Goal: Task Accomplishment & Management: Complete application form

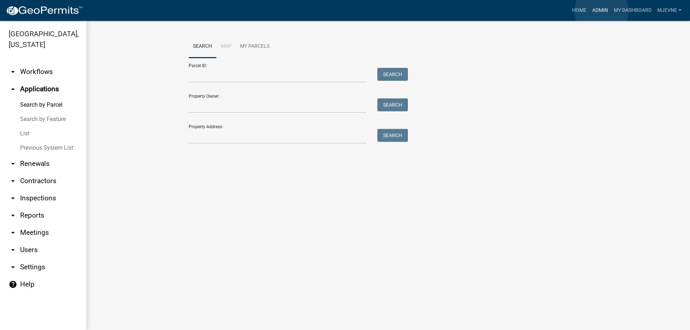
click at [601, 11] on link "Admin" at bounding box center [600, 11] width 22 height 14
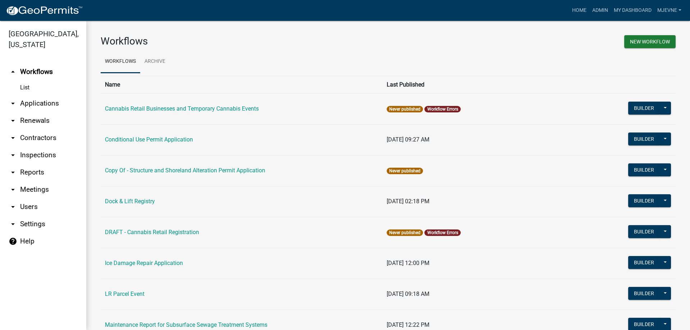
click at [33, 102] on link "arrow_drop_down Applications" at bounding box center [43, 103] width 86 height 17
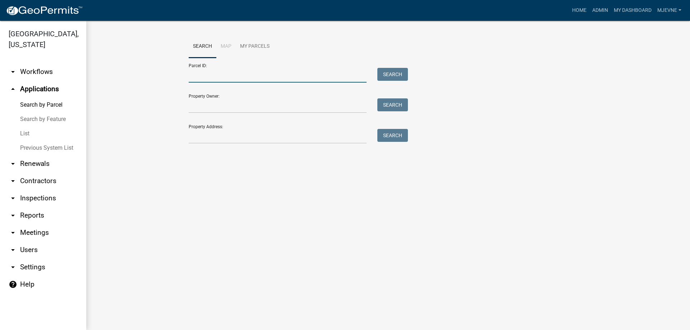
click at [227, 78] on input "Parcel ID:" at bounding box center [278, 75] width 178 height 15
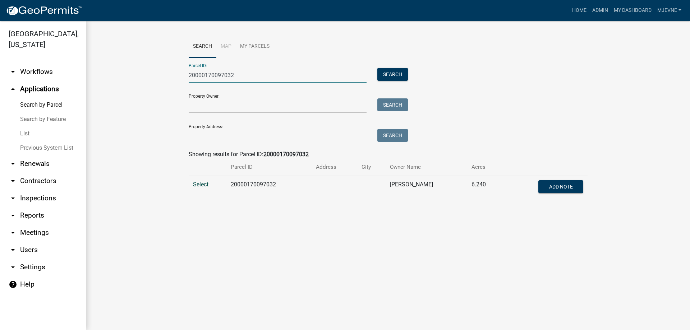
type input "20000170097032"
click at [201, 185] on span "Select" at bounding box center [200, 184] width 15 height 7
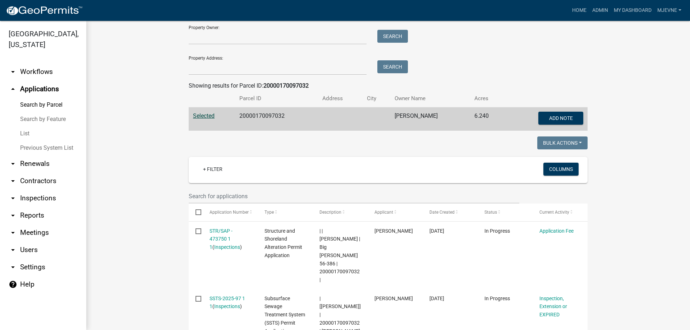
scroll to position [164, 0]
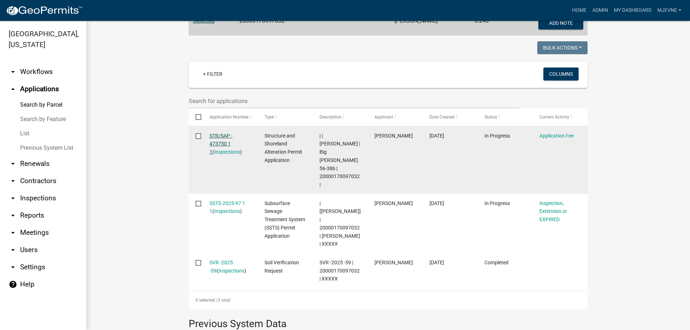
click at [218, 135] on link "STR/SAP - 473750 1 1" at bounding box center [220, 144] width 23 height 22
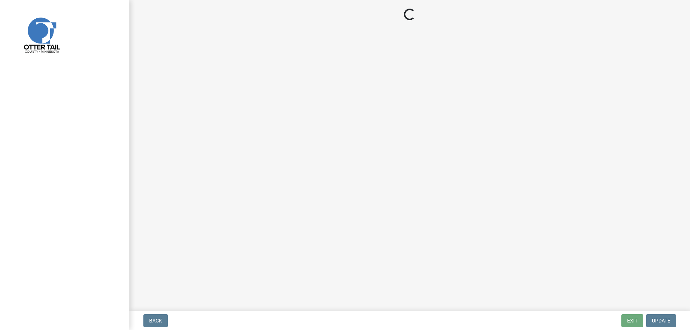
select select "3: 3"
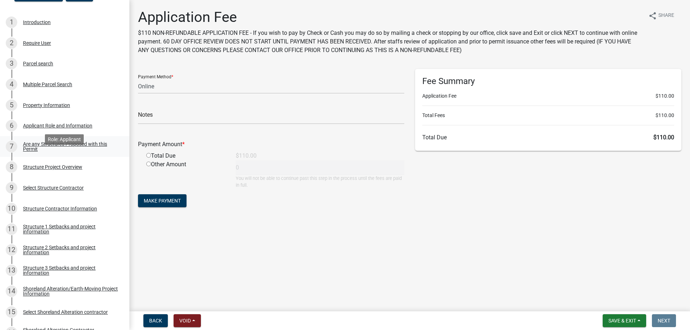
scroll to position [110, 0]
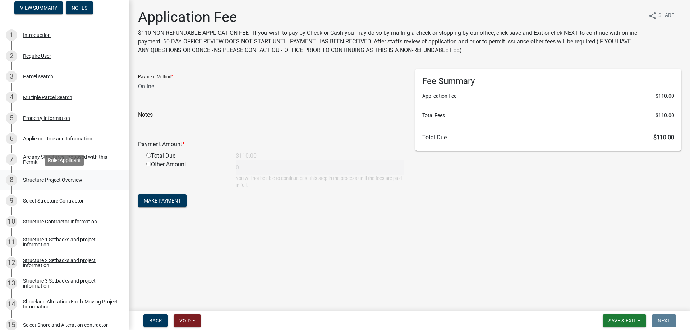
click at [56, 180] on div "Structure Project Overview" at bounding box center [52, 179] width 59 height 5
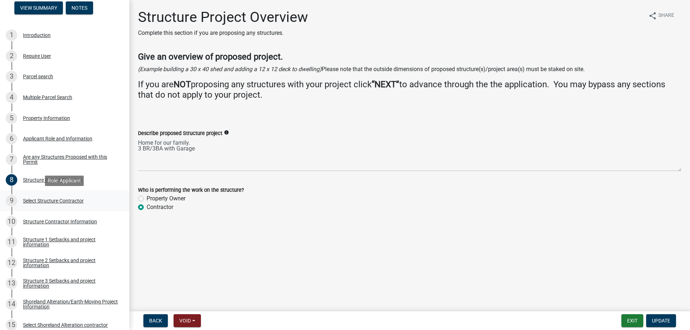
click at [44, 202] on div "Select Structure Contractor" at bounding box center [53, 200] width 61 height 5
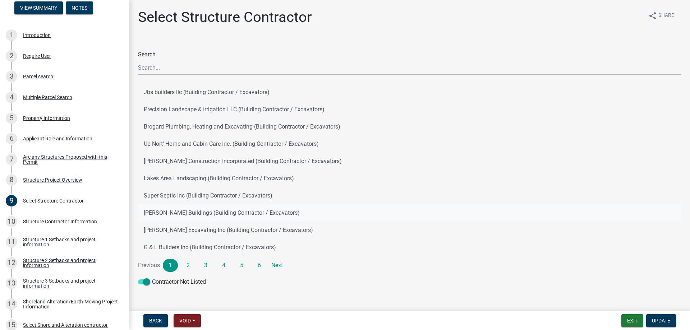
scroll to position [14, 0]
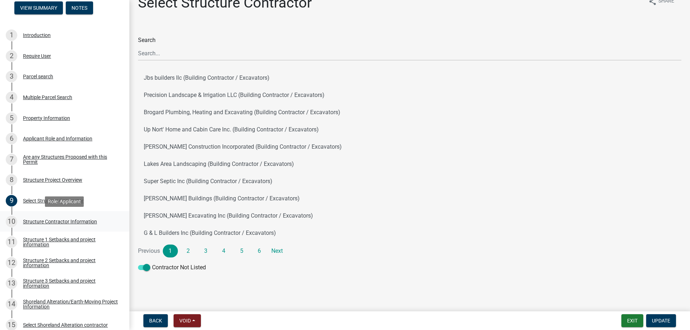
click at [57, 222] on div "Structure Contractor Information" at bounding box center [60, 221] width 74 height 5
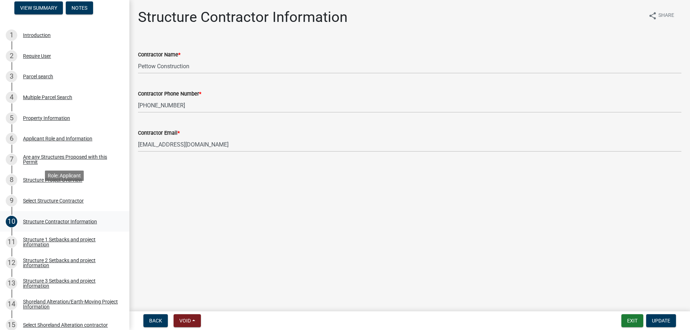
scroll to position [183, 0]
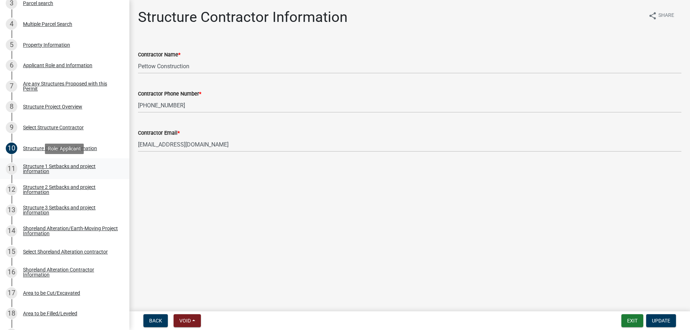
click at [38, 167] on div "Structure 1 Setbacks and project information" at bounding box center [70, 169] width 95 height 10
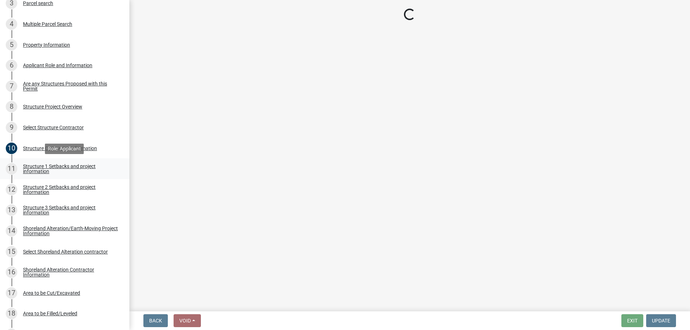
select select "c185e313-3403-4239-bd61-bb563c58a77a"
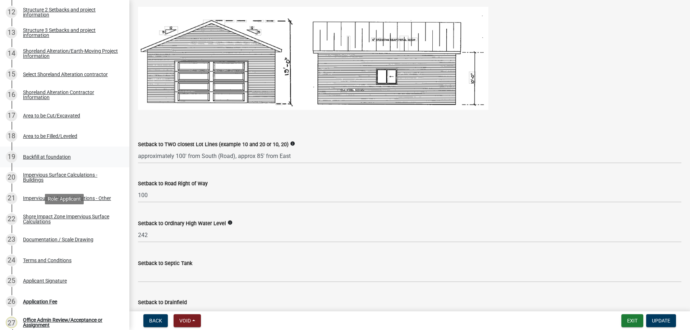
scroll to position [366, 0]
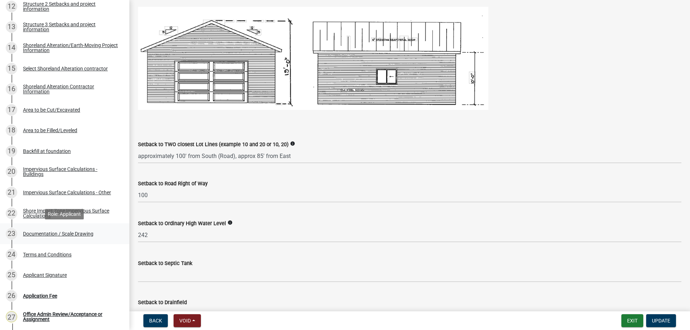
click at [38, 235] on div "Documentation / Scale Drawing" at bounding box center [58, 233] width 70 height 5
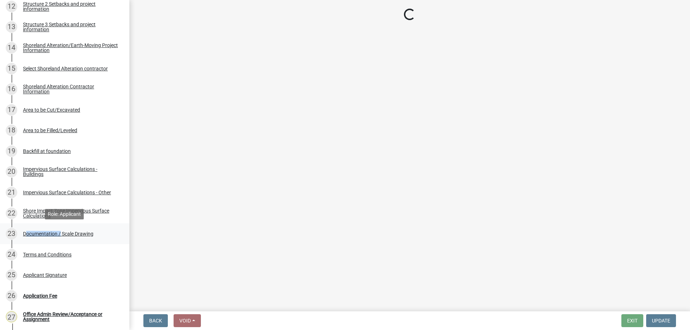
click at [38, 235] on div "Documentation / Scale Drawing" at bounding box center [58, 233] width 70 height 5
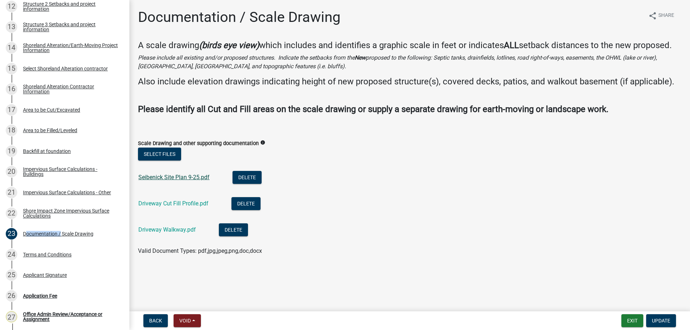
click at [171, 181] on link "Seibenick Site Plan 9-25.pdf" at bounding box center [173, 177] width 71 height 7
click at [171, 207] on link "Driveway Cut Fill Profile.pdf" at bounding box center [173, 203] width 70 height 7
click at [173, 233] on link "Driveway Walkway.pdf" at bounding box center [166, 229] width 57 height 7
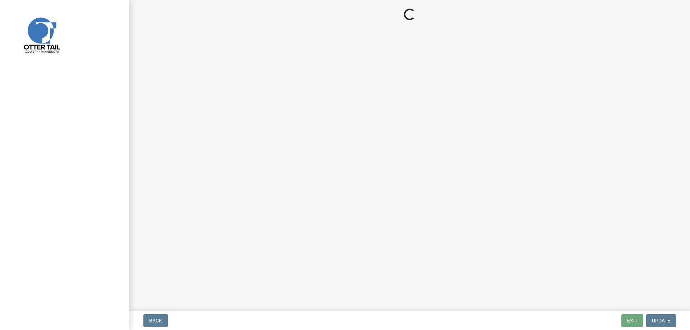
select select "3: 3"
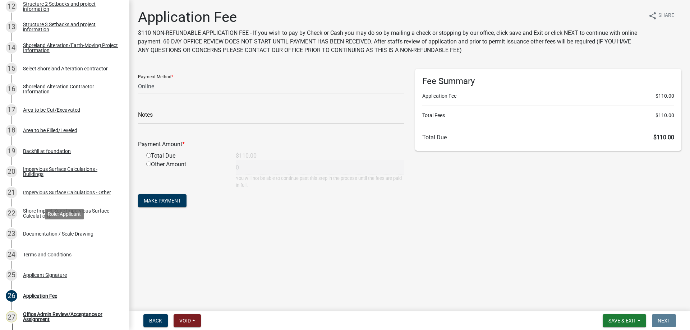
scroll to position [492, 0]
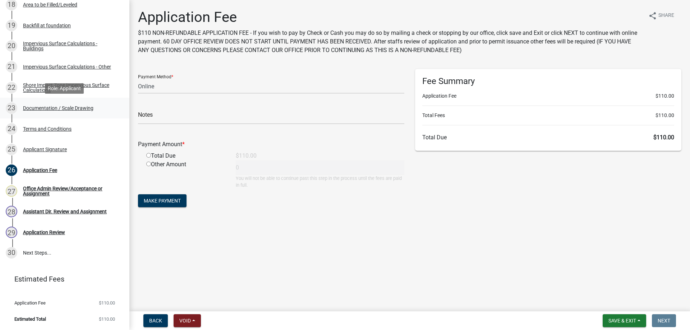
click at [41, 107] on div "Documentation / Scale Drawing" at bounding box center [58, 108] width 70 height 5
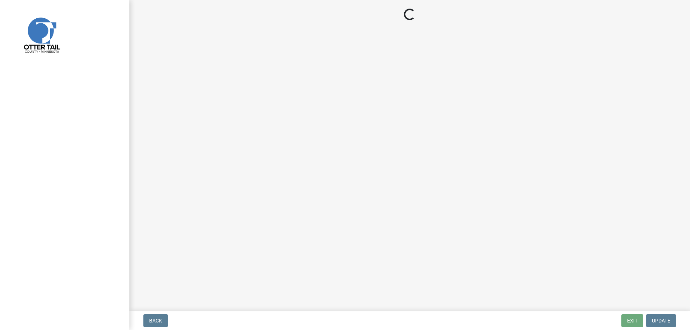
select select "3: 3"
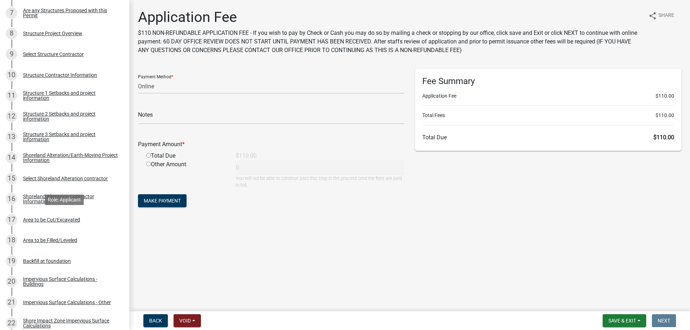
scroll to position [440, 0]
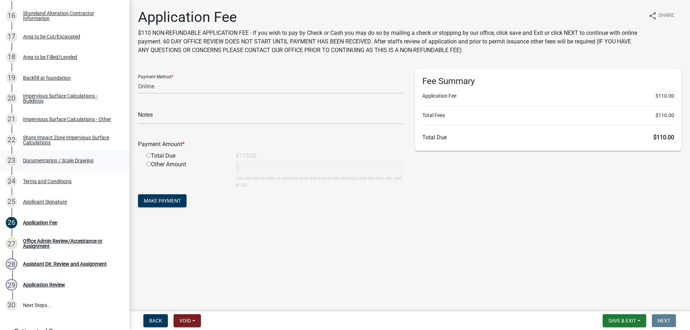
click at [44, 161] on div "Documentation / Scale Drawing" at bounding box center [58, 160] width 70 height 5
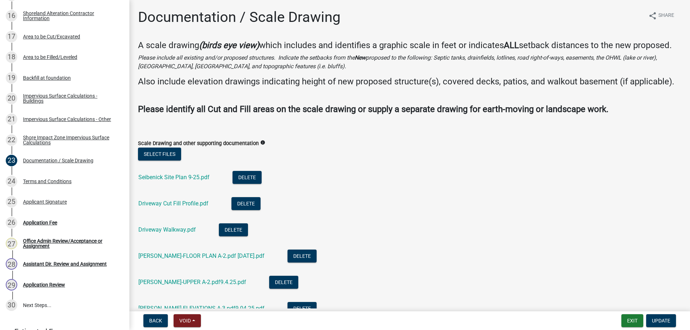
scroll to position [70, 0]
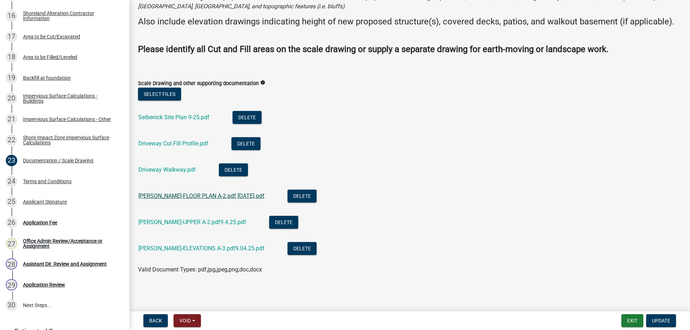
click at [168, 198] on link "Andrew Seibenick-FLOOR PLAN A-2.pdf 9.4.25.pdf" at bounding box center [201, 196] width 126 height 7
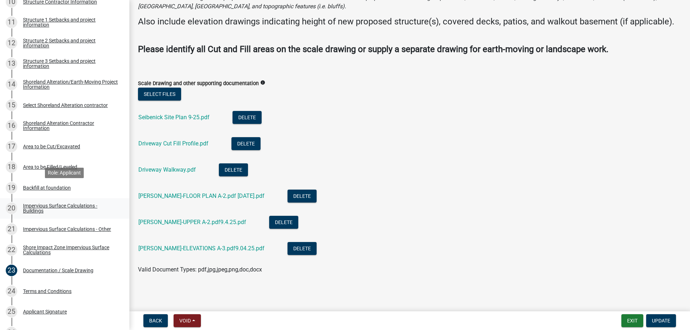
scroll to position [220, 0]
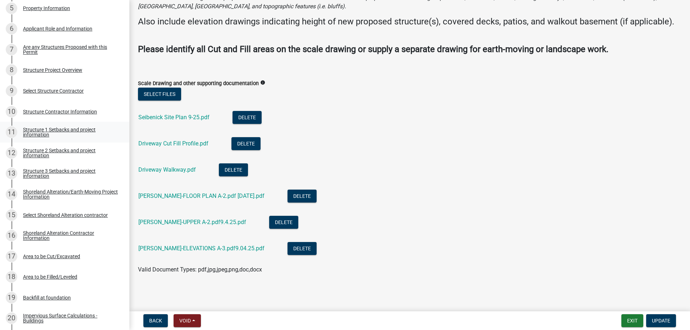
click at [39, 131] on div "Structure 1 Setbacks and project information" at bounding box center [70, 132] width 95 height 10
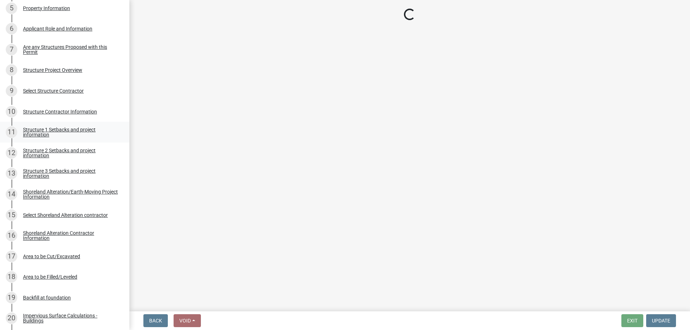
scroll to position [0, 0]
select select "c185e313-3403-4239-bd61-bb563c58a77a"
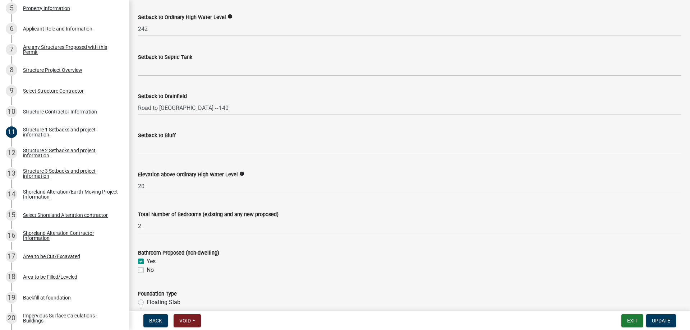
scroll to position [811, 0]
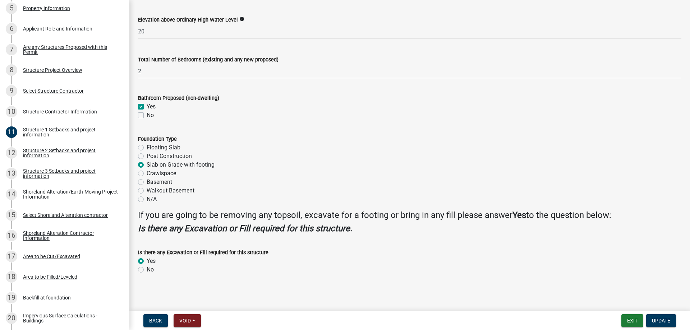
click at [147, 147] on label "Floating Slab" at bounding box center [164, 147] width 34 height 9
click at [147, 147] on input "Floating Slab" at bounding box center [149, 145] width 5 height 5
radio input "true"
click at [660, 321] on span "Update" at bounding box center [661, 321] width 18 height 6
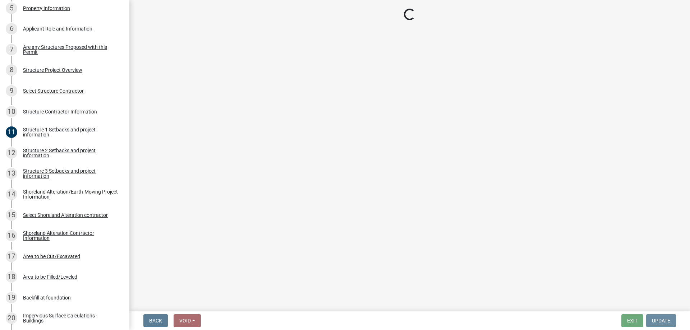
scroll to position [0, 0]
select select "3: 3"
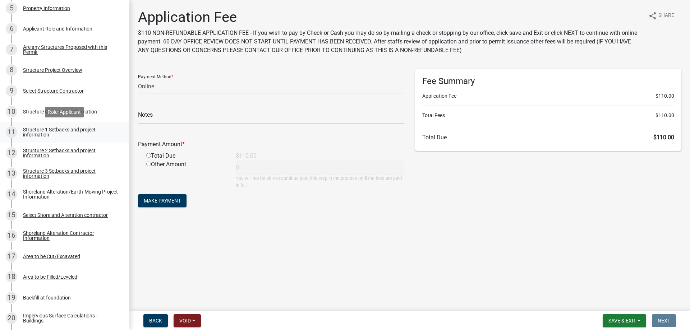
click at [48, 131] on div "Structure 1 Setbacks and project information" at bounding box center [70, 132] width 95 height 10
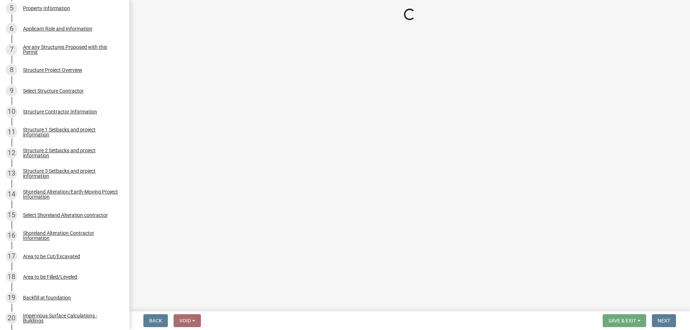
select select "c185e313-3403-4239-bd61-bb563c58a77a"
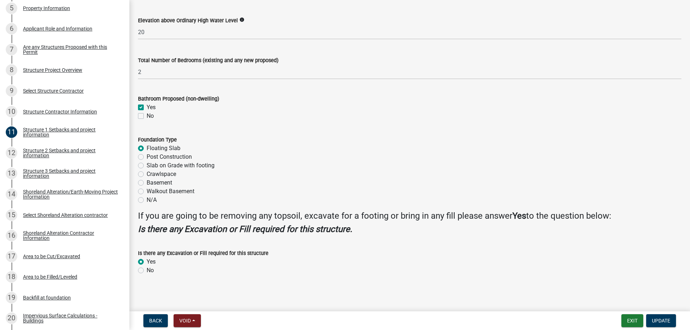
scroll to position [811, 0]
click at [38, 155] on div "Structure 2 Setbacks and project information" at bounding box center [70, 153] width 95 height 10
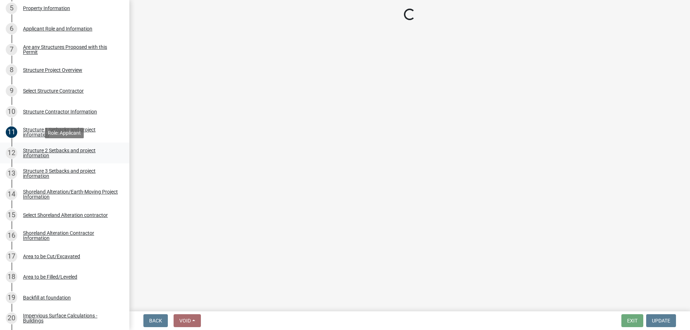
scroll to position [0, 0]
select select "c185e313-3403-4239-bd61-bb563c58a77a"
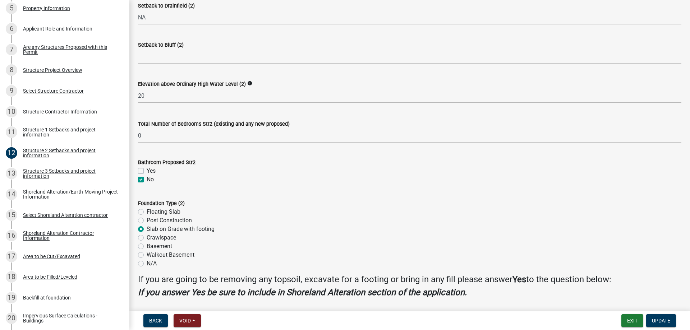
scroll to position [573, 0]
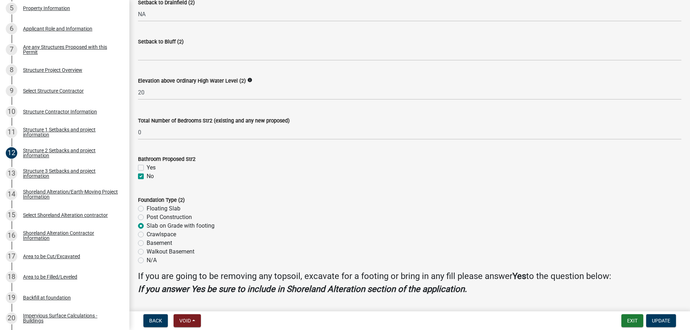
click at [147, 210] on label "Floating Slab" at bounding box center [164, 208] width 34 height 9
click at [147, 209] on input "Floating Slab" at bounding box center [149, 206] width 5 height 5
radio input "true"
click at [659, 321] on span "Update" at bounding box center [661, 321] width 18 height 6
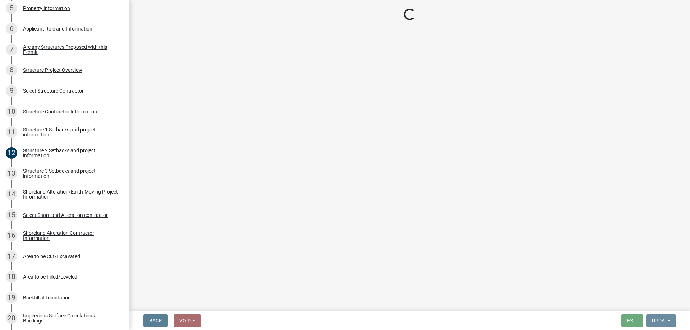
scroll to position [0, 0]
select select "3: 3"
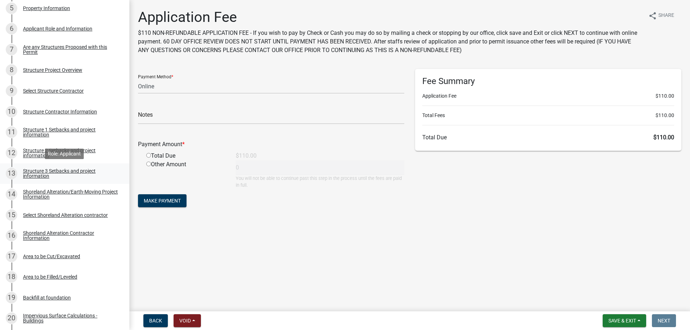
click at [43, 175] on div "Structure 3 Setbacks and project information" at bounding box center [70, 173] width 95 height 10
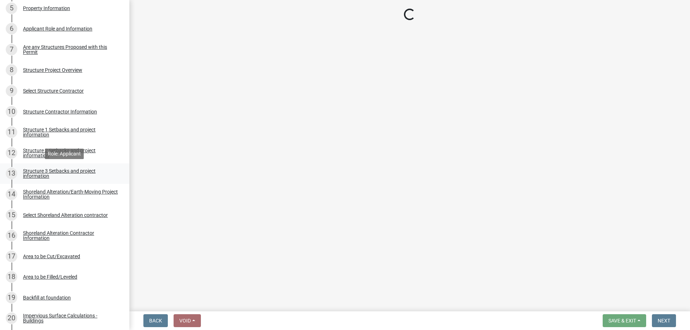
select select "c185e313-3403-4239-bd61-bb563c58a77a"
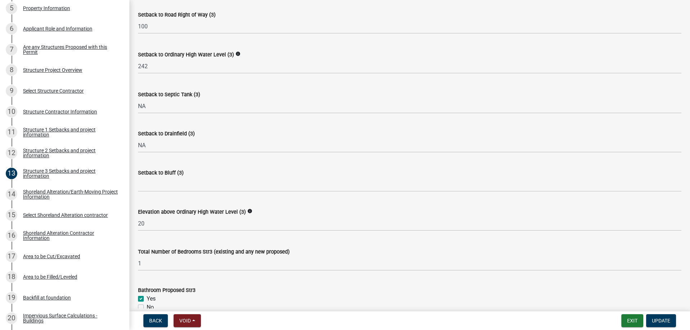
scroll to position [573, 0]
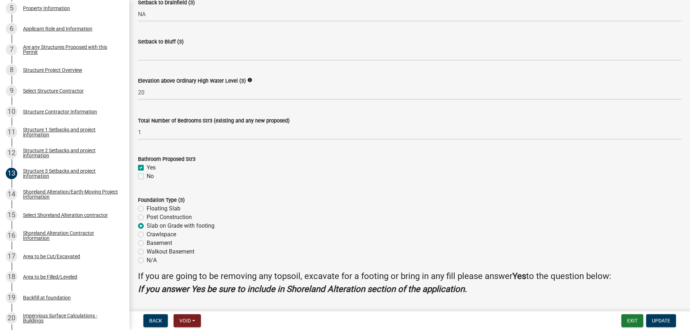
click at [147, 207] on label "Floating Slab" at bounding box center [164, 208] width 34 height 9
click at [147, 207] on input "Floating Slab" at bounding box center [149, 206] width 5 height 5
radio input "true"
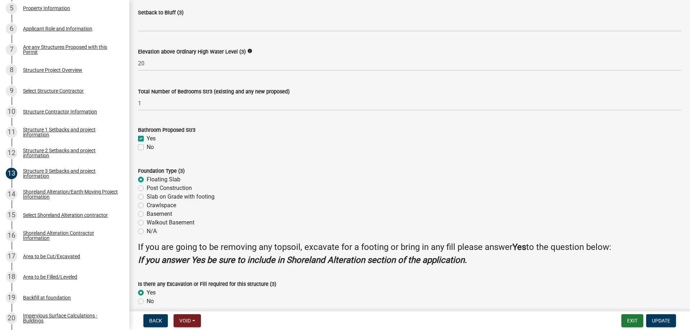
scroll to position [634, 0]
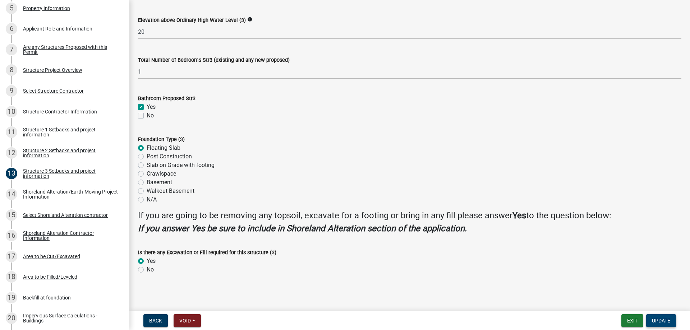
click at [663, 322] on span "Update" at bounding box center [661, 321] width 18 height 6
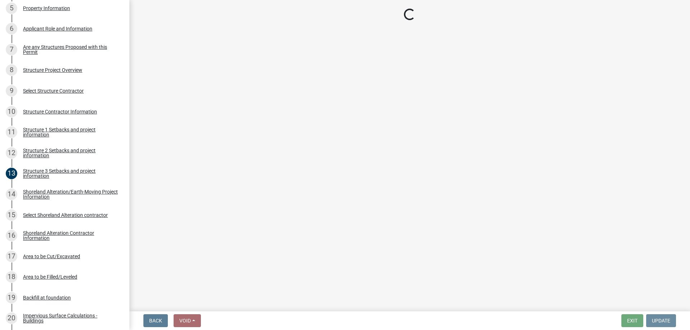
scroll to position [0, 0]
select select "3: 3"
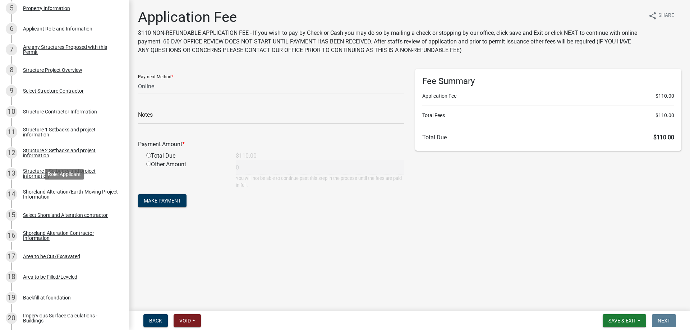
click at [49, 192] on div "Shoreland Alteration/Earth-Moving Project Information" at bounding box center [70, 194] width 95 height 10
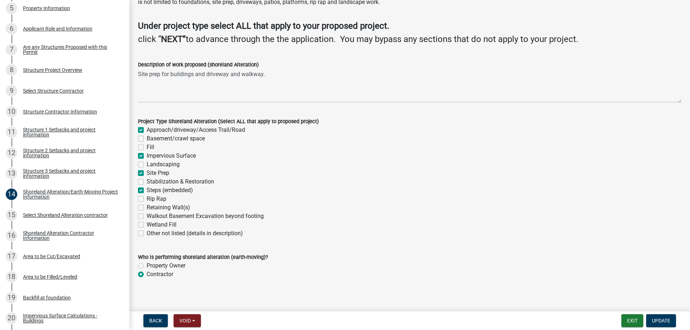
scroll to position [44, 0]
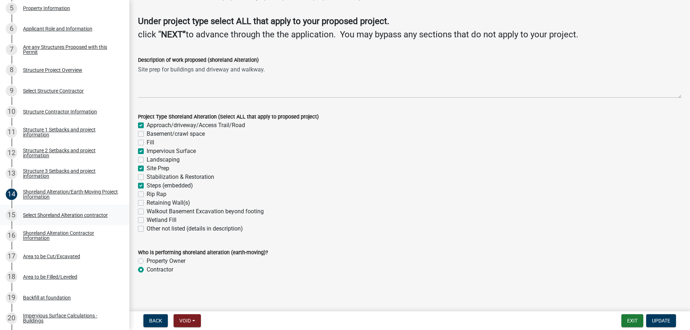
click at [49, 215] on div "Select Shoreland Alteration contractor" at bounding box center [65, 215] width 85 height 5
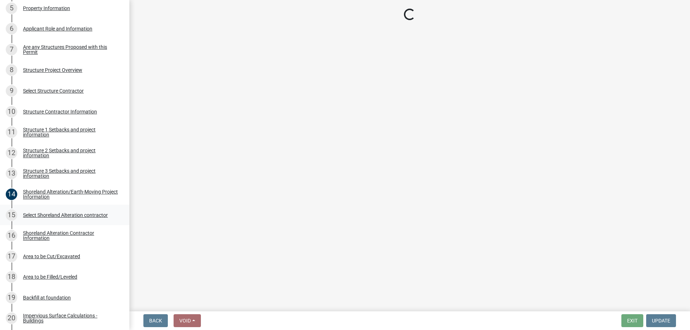
scroll to position [0, 0]
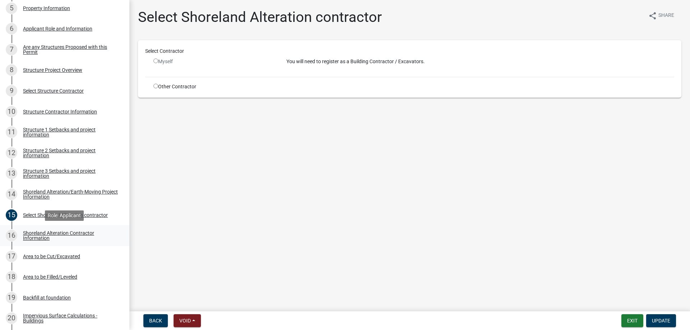
click at [39, 236] on div "Shoreland Alteration Contractor Information" at bounding box center [70, 236] width 95 height 10
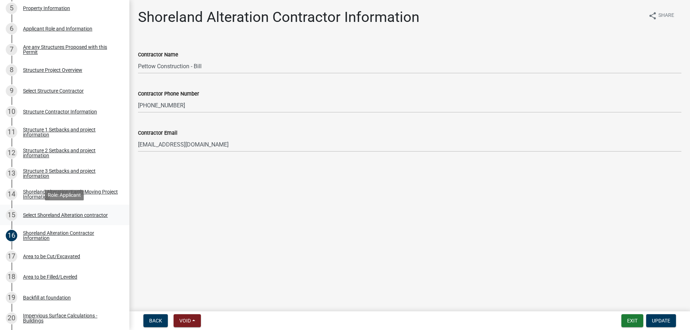
click at [36, 213] on div "Select Shoreland Alteration contractor" at bounding box center [65, 215] width 85 height 5
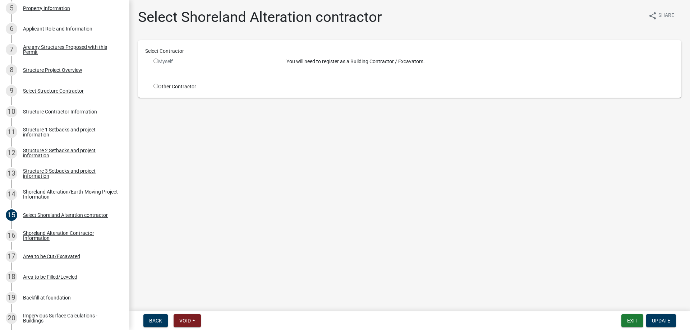
click at [156, 86] on input "radio" at bounding box center [155, 86] width 5 height 5
radio input "true"
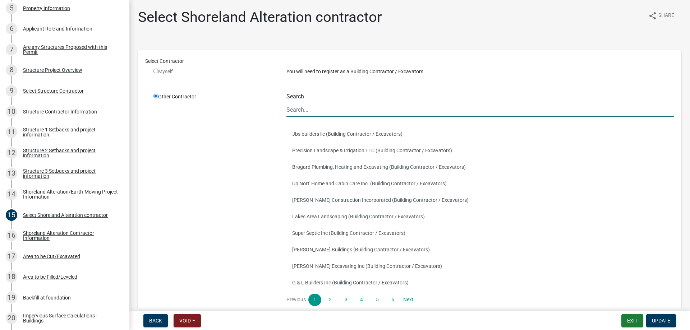
click at [306, 111] on input "Search" at bounding box center [480, 109] width 388 height 15
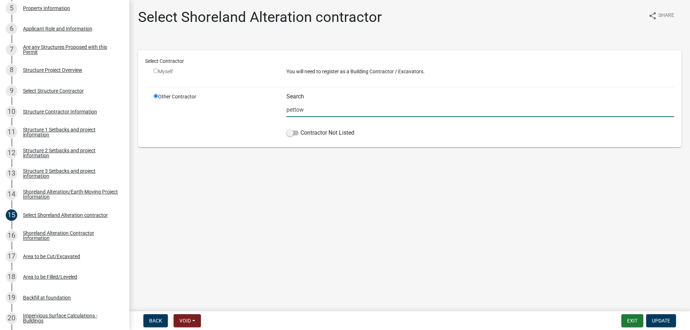
type input "pettow"
click at [246, 134] on div "Other Contractor" at bounding box center [214, 116] width 133 height 47
drag, startPoint x: 310, startPoint y: 110, endPoint x: 266, endPoint y: 110, distance: 43.8
click at [286, 110] on input "pettow" at bounding box center [480, 109] width 388 height 15
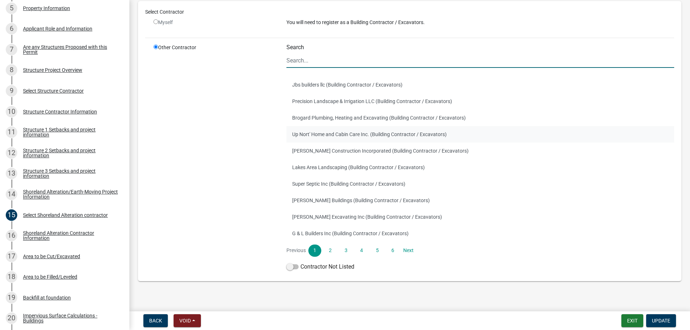
scroll to position [55, 0]
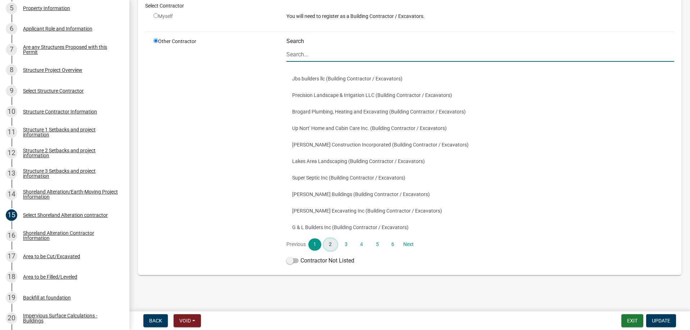
click at [332, 245] on link "2" at bounding box center [330, 245] width 13 height 12
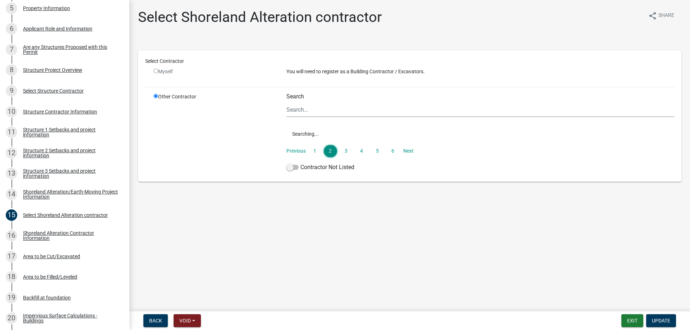
scroll to position [0, 0]
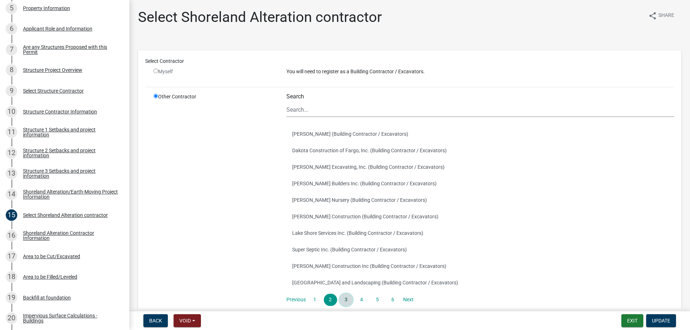
click at [346, 302] on link "3" at bounding box center [345, 300] width 13 height 12
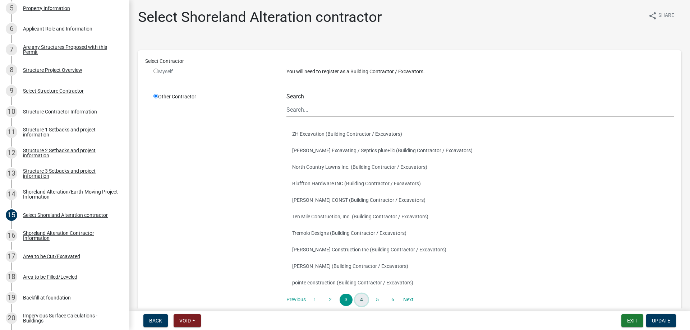
click at [365, 300] on link "4" at bounding box center [361, 300] width 13 height 12
click at [377, 297] on link "5" at bounding box center [376, 300] width 13 height 12
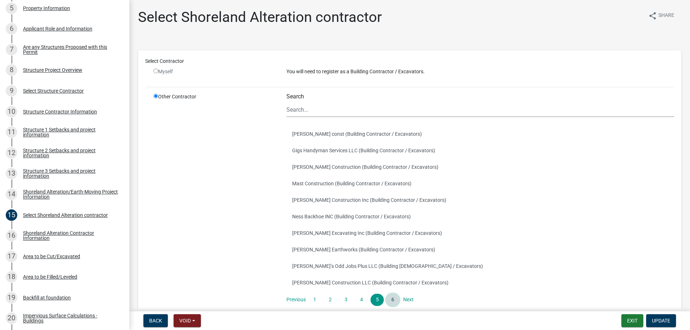
click at [393, 299] on link "6" at bounding box center [392, 300] width 13 height 12
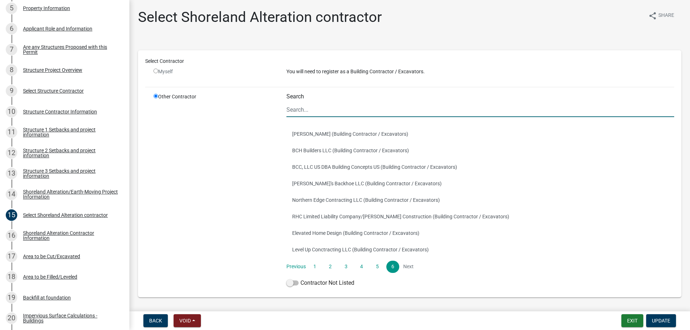
click at [296, 112] on input "Search" at bounding box center [480, 109] width 388 height 15
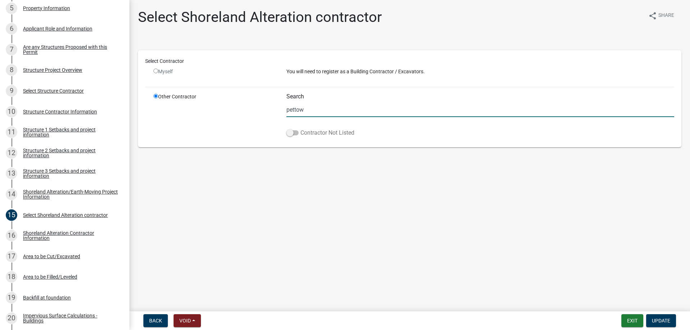
type input "pettow"
click at [297, 131] on span at bounding box center [292, 132] width 12 height 5
click at [300, 129] on input "Contractor Not Listed" at bounding box center [300, 129] width 0 height 0
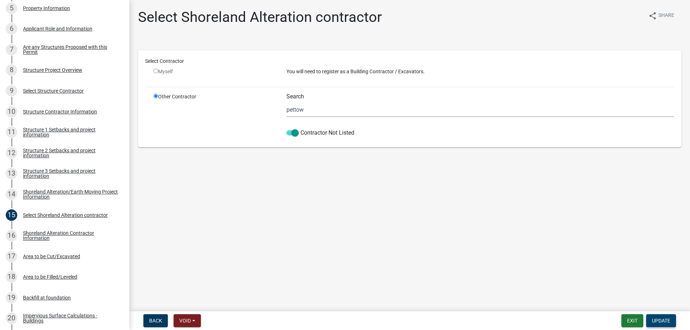
click at [662, 320] on span "Update" at bounding box center [661, 321] width 18 height 6
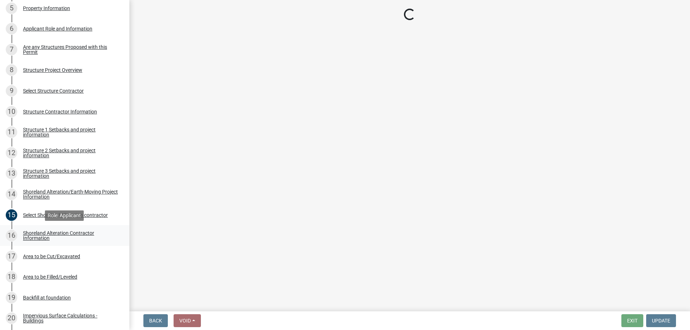
select select "3: 3"
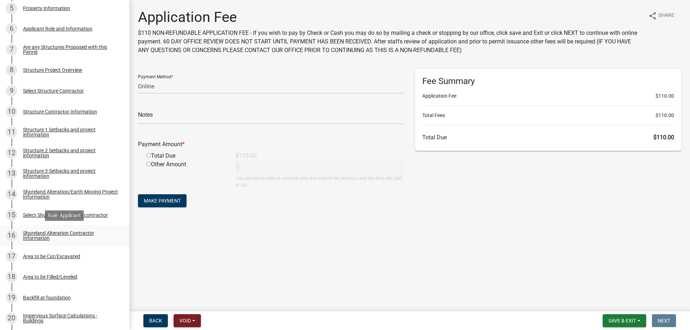
click at [34, 234] on div "Shoreland Alteration Contractor Information" at bounding box center [70, 236] width 95 height 10
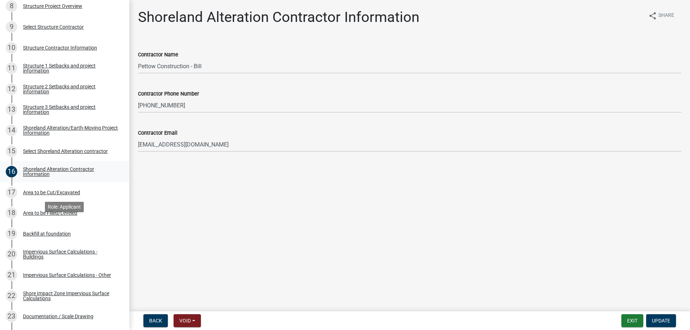
scroll to position [293, 0]
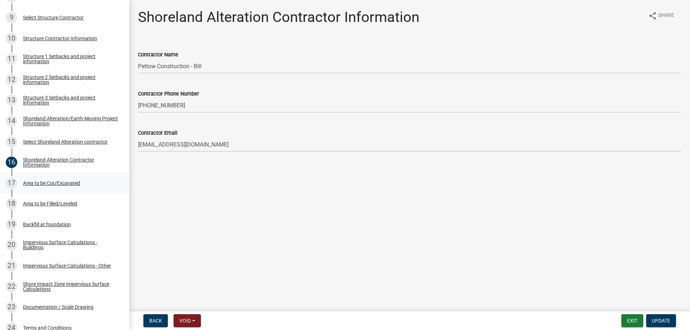
click at [54, 185] on div "Area to be Cut/Excavated" at bounding box center [51, 183] width 57 height 5
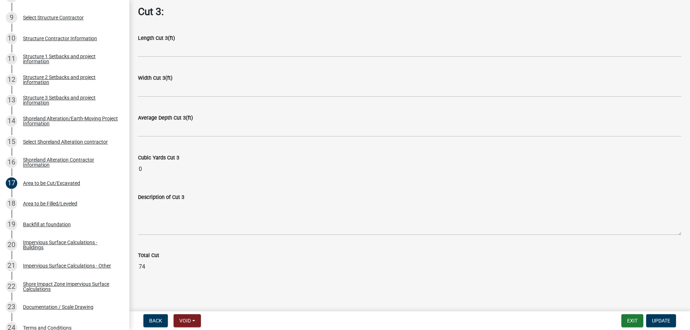
scroll to position [639, 0]
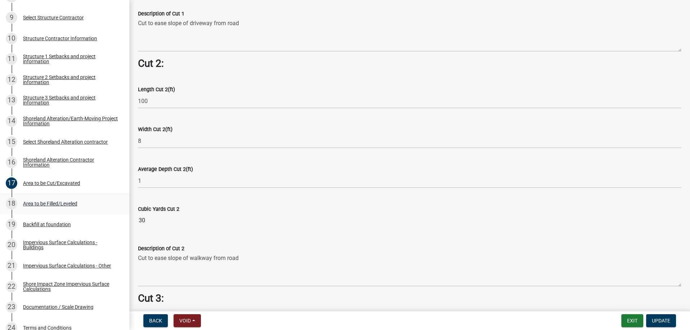
click at [42, 204] on div "Area to be Filled/Leveled" at bounding box center [50, 203] width 54 height 5
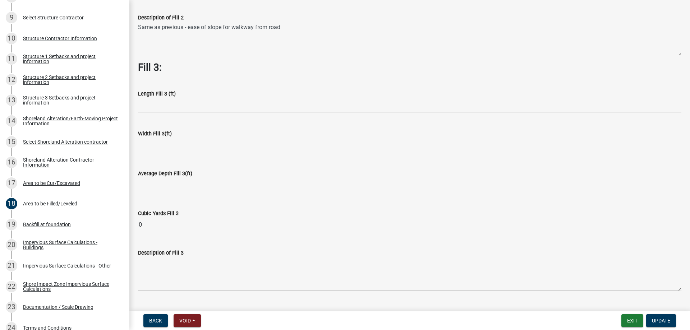
scroll to position [516, 0]
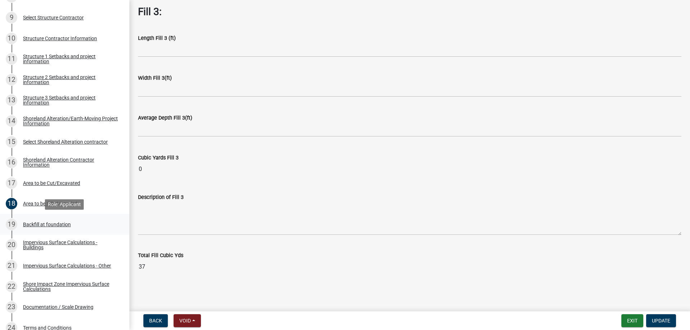
click at [35, 226] on div "Backfill at foundation" at bounding box center [47, 224] width 48 height 5
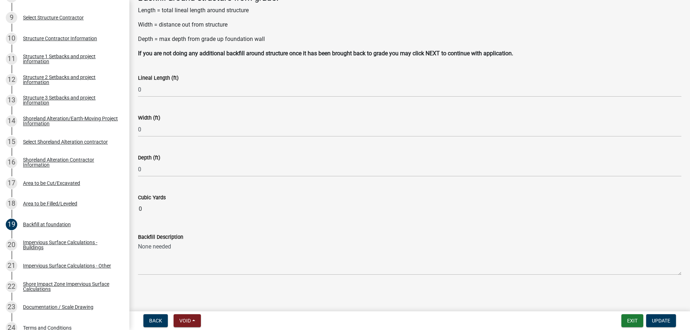
scroll to position [48, 0]
click at [33, 244] on div "Impervious Surface Calculations - Buildings" at bounding box center [70, 245] width 95 height 10
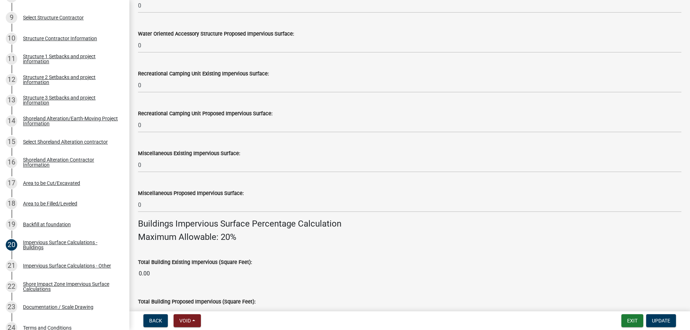
scroll to position [443, 0]
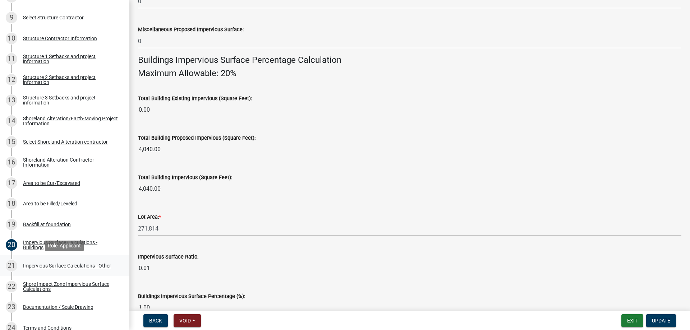
click at [33, 266] on div "Impervious Surface Calculations - Other" at bounding box center [67, 265] width 88 height 5
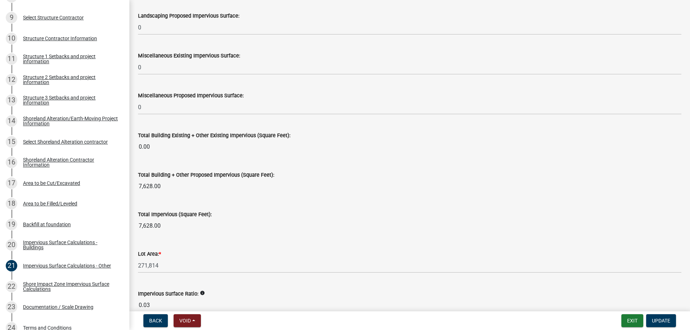
scroll to position [774, 0]
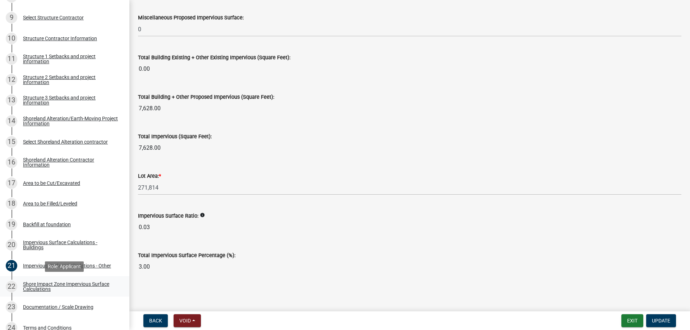
click at [41, 287] on div "Shore Impact Zone Impervious Surface Calculations" at bounding box center [70, 287] width 95 height 10
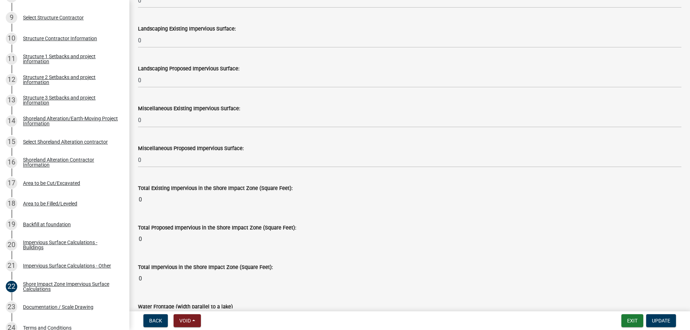
scroll to position [869, 0]
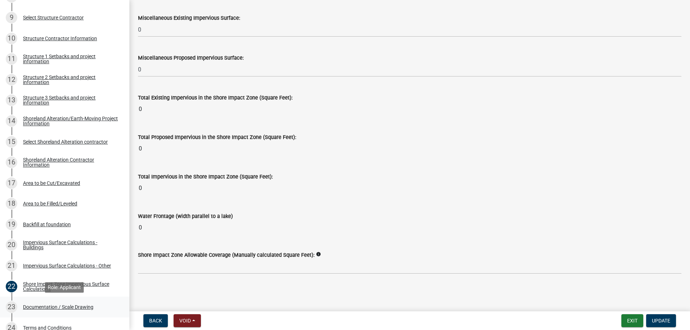
click at [36, 307] on div "Documentation / Scale Drawing" at bounding box center [58, 307] width 70 height 5
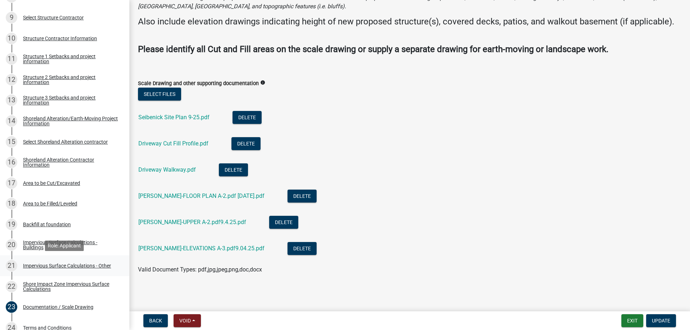
scroll to position [440, 0]
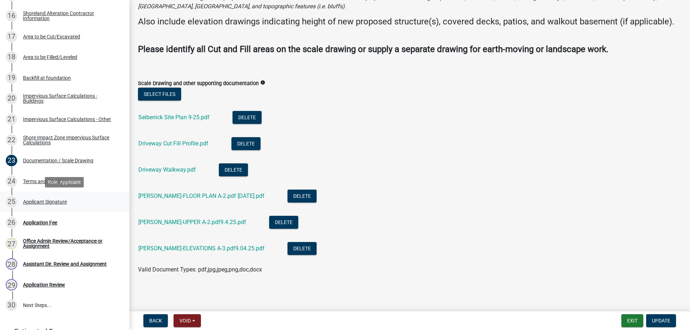
click at [34, 202] on div "Applicant Signature" at bounding box center [45, 201] width 44 height 5
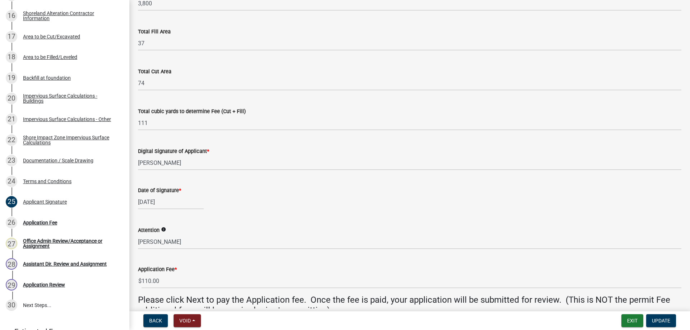
scroll to position [115, 0]
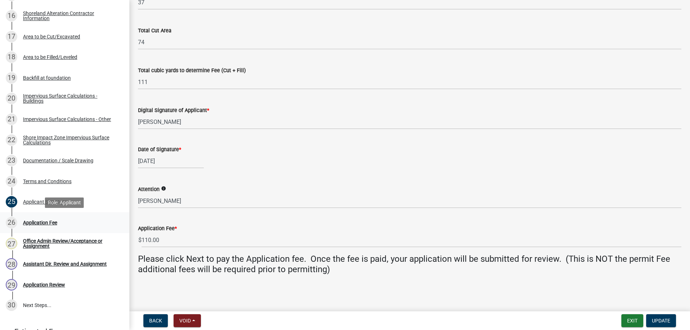
click at [38, 221] on div "Application Fee" at bounding box center [40, 222] width 34 height 5
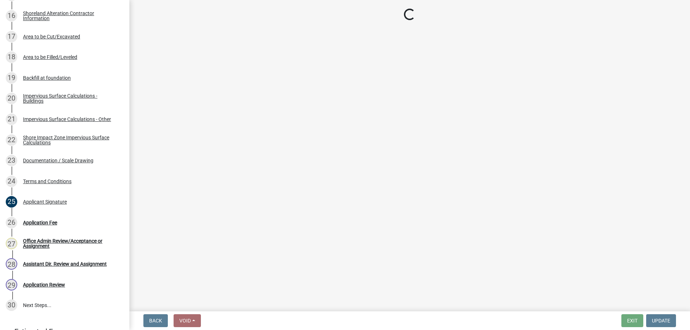
select select "3: 3"
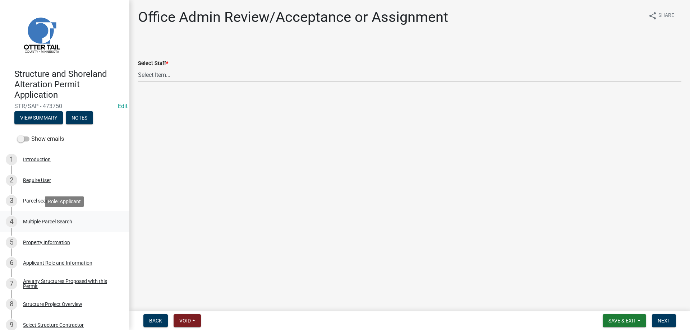
click at [36, 221] on div "Multiple Parcel Search" at bounding box center [47, 221] width 49 height 5
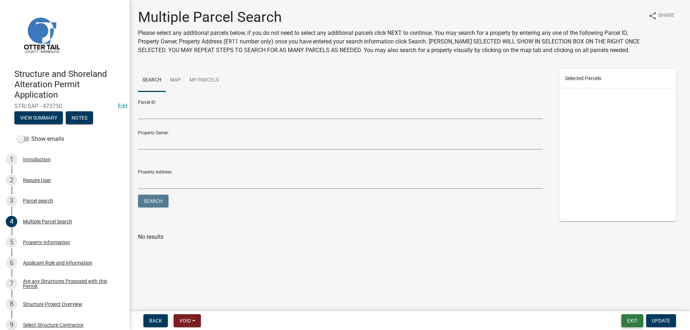
click at [631, 320] on button "Exit" at bounding box center [632, 320] width 22 height 13
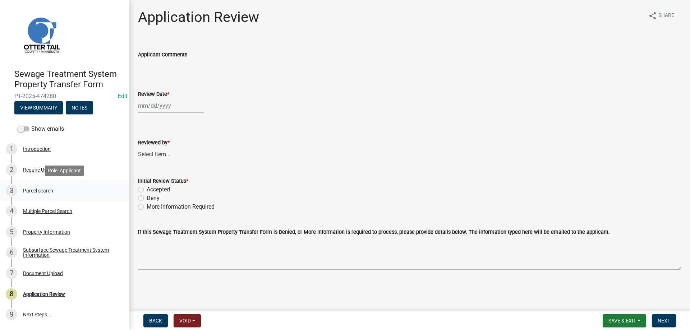
click at [33, 191] on div "Parcel search" at bounding box center [38, 190] width 30 height 5
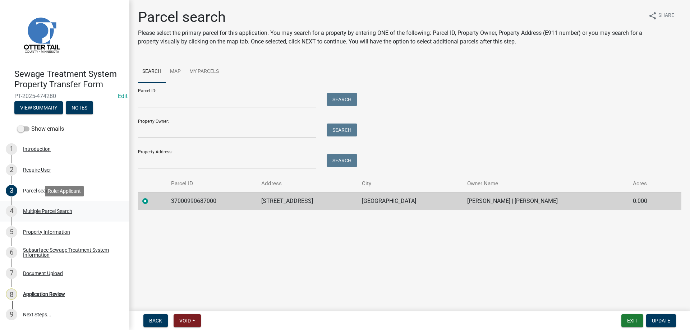
click at [36, 213] on div "Multiple Parcel Search" at bounding box center [47, 211] width 49 height 5
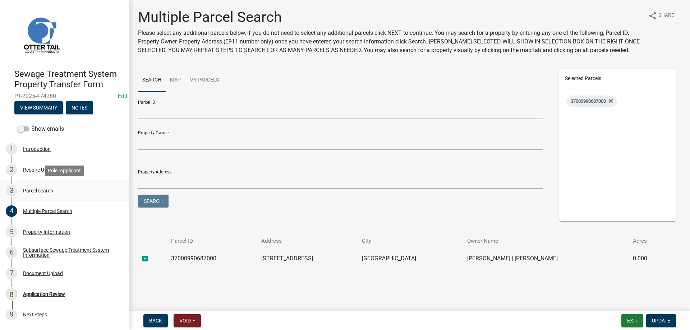
click at [32, 190] on div "Parcel search" at bounding box center [38, 190] width 30 height 5
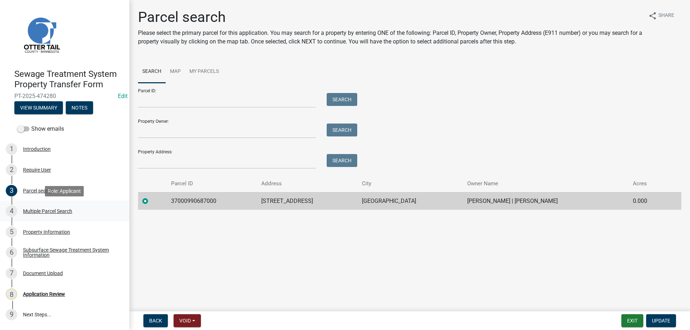
click at [29, 209] on div "Multiple Parcel Search" at bounding box center [47, 211] width 49 height 5
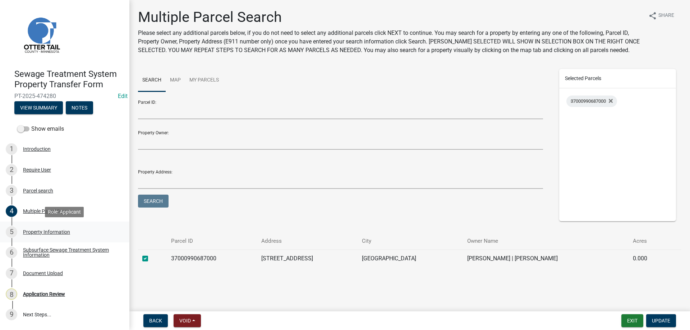
click at [32, 231] on div "Property Information" at bounding box center [46, 232] width 47 height 5
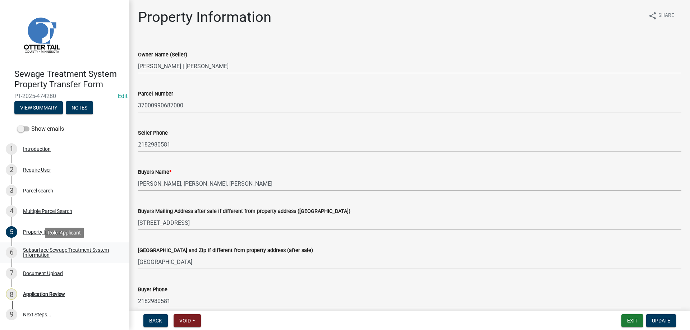
click at [39, 250] on div "Subsurface Sewage Treatment System Information" at bounding box center [70, 252] width 95 height 10
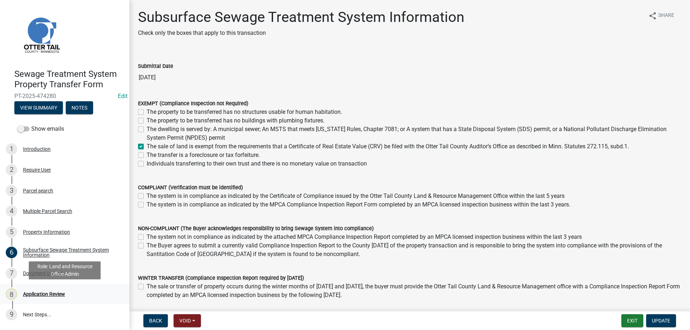
click at [41, 294] on div "Application Review" at bounding box center [44, 294] width 42 height 5
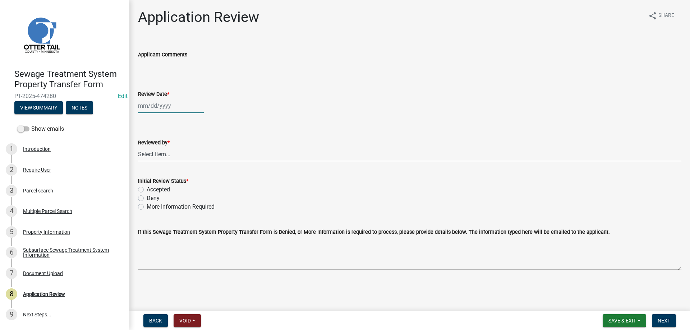
click at [151, 108] on input "Review Date *" at bounding box center [171, 105] width 66 height 15
select select "9"
select select "2025"
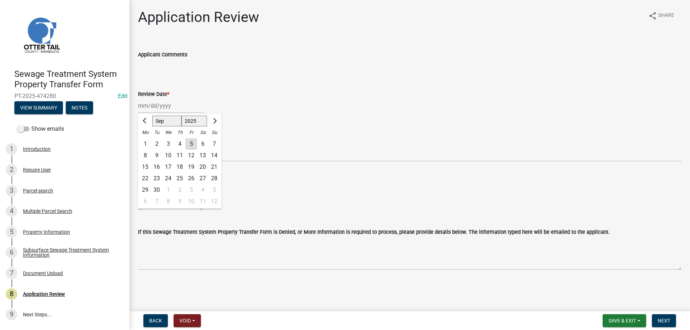
click at [191, 142] on div "5" at bounding box center [190, 143] width 11 height 11
type input "[DATE]"
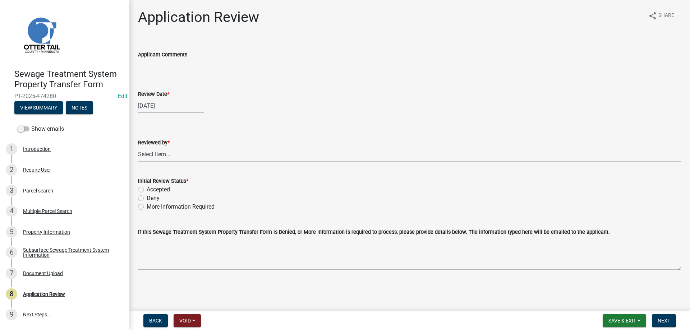
click at [138, 147] on select "Select Item... [PERSON_NAME] [PERSON_NAME] [PERSON_NAME] [PERSON_NAME] [PERSON_…" at bounding box center [409, 154] width 543 height 15
click option "[PERSON_NAME]" at bounding box center [0, 0] width 0 height 0
select select "b4c12476-3918-4c31-b34d-126d47b866fd"
click at [147, 189] on label "Accepted" at bounding box center [158, 189] width 23 height 9
click at [147, 189] on input "Accepted" at bounding box center [149, 187] width 5 height 5
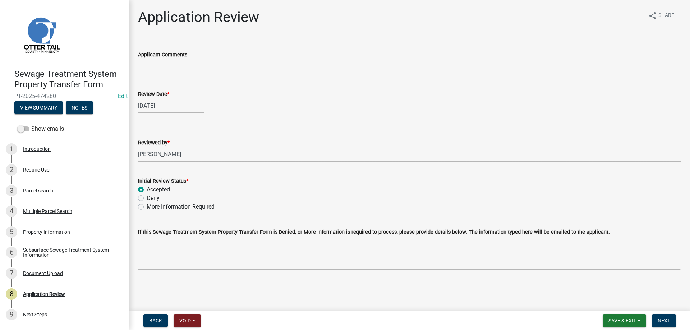
radio input "true"
click at [670, 320] on span "Next" at bounding box center [663, 321] width 13 height 6
